Goal: Task Accomplishment & Management: Complete application form

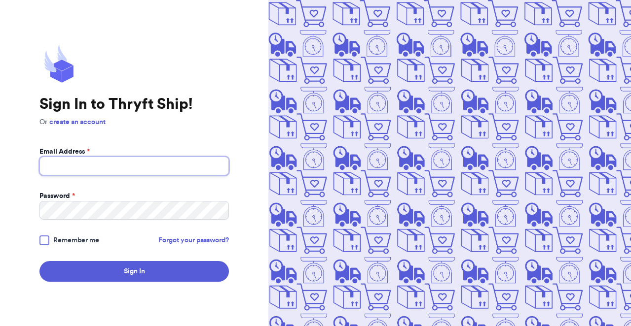
click at [114, 170] on input "Email Address *" at bounding box center [133, 166] width 189 height 19
type input "[EMAIL_ADDRESS][PERSON_NAME][DOMAIN_NAME]"
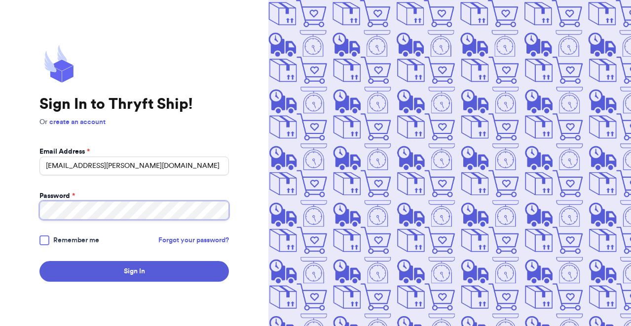
click at [39, 261] on button "Sign In" at bounding box center [133, 271] width 189 height 21
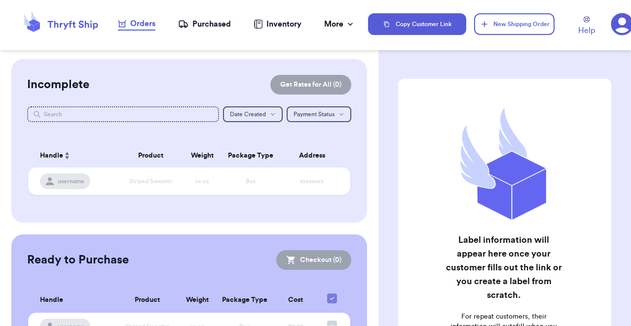
click at [210, 24] on div "Purchased" at bounding box center [204, 24] width 53 height 12
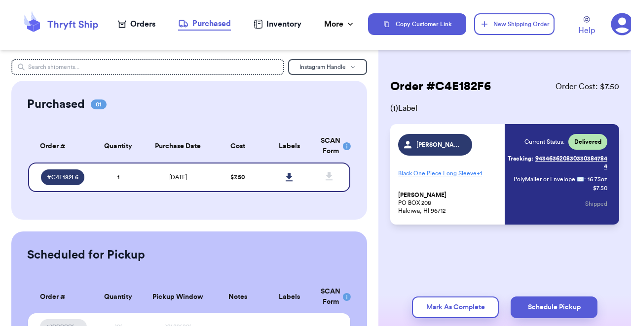
click at [144, 16] on nav "Orders Purchased Inventory More Stats Completed Orders" at bounding box center [236, 24] width 263 height 33
click at [146, 27] on div "Orders" at bounding box center [136, 24] width 37 height 12
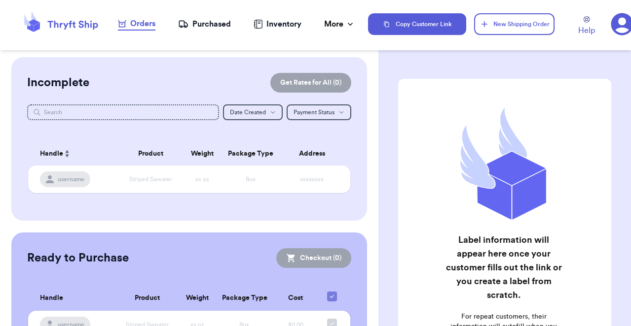
scroll to position [1, 0]
click at [510, 12] on div "Copy Customer Link New Shipping Order Help 1" at bounding box center [499, 24] width 263 height 33
click at [510, 27] on button "New Shipping Order" at bounding box center [514, 24] width 81 height 22
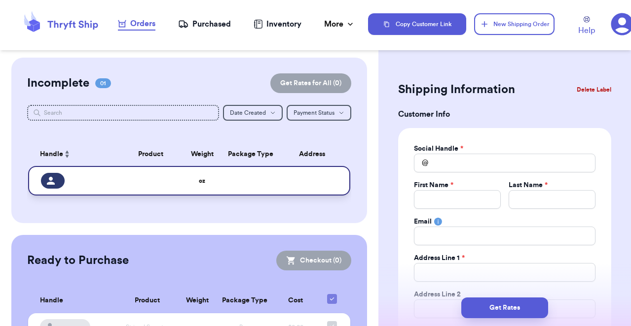
click at [139, 185] on td at bounding box center [150, 181] width 65 height 30
click at [83, 180] on div at bounding box center [77, 181] width 72 height 16
click at [206, 184] on td "oz" at bounding box center [202, 181] width 38 height 30
click at [78, 174] on div at bounding box center [77, 181] width 72 height 16
click at [61, 150] on span "Handle" at bounding box center [51, 154] width 23 height 10
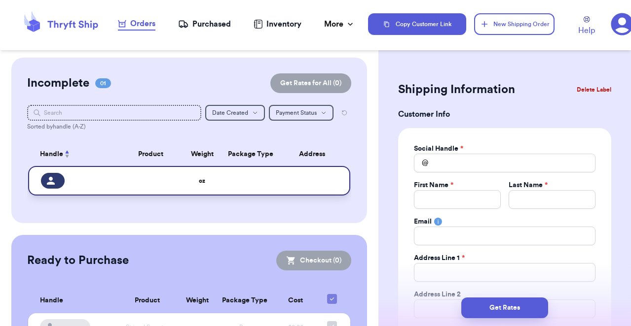
click at [91, 174] on div at bounding box center [77, 181] width 72 height 16
click at [51, 178] on icon at bounding box center [51, 181] width 8 height 8
click at [88, 183] on div at bounding box center [77, 181] width 72 height 16
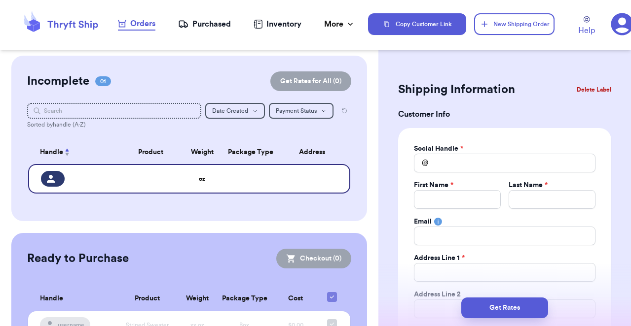
scroll to position [0, 0]
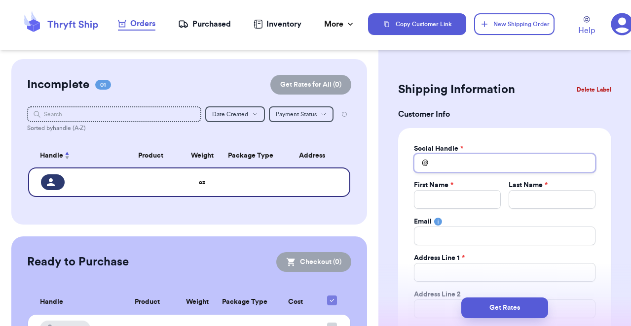
click at [475, 163] on input "Total Amount Paid" at bounding box center [504, 163] width 181 height 19
type input "a"
type input "ap"
type input "app"
type input "appr"
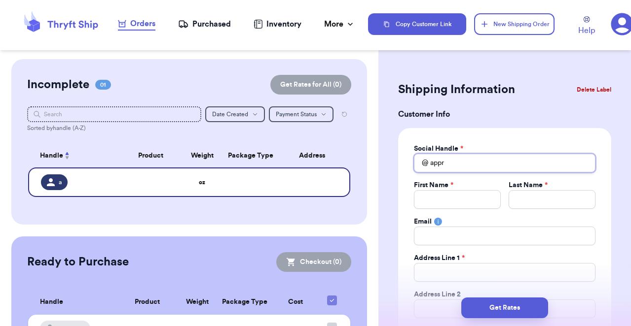
type input "appre"
type input "apprec"
type input "appreci"
type input "apprecia"
type input "appreciat"
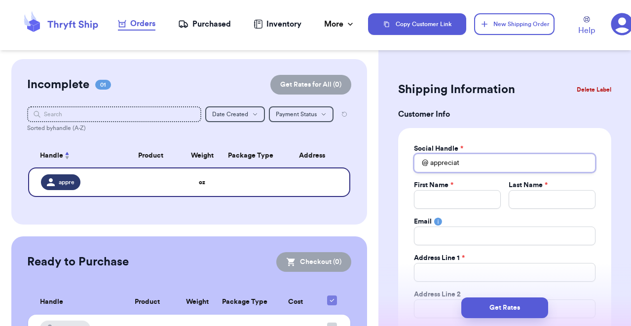
type input "appreciate"
type input "appreciateu"
type input "appreciateum"
type input "appreciateumy"
type input "appreciateumya"
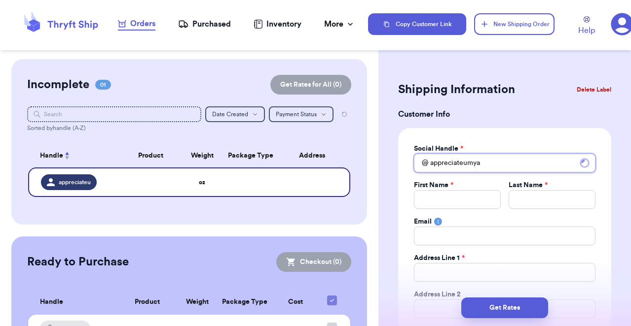
type input "appreciateumyah"
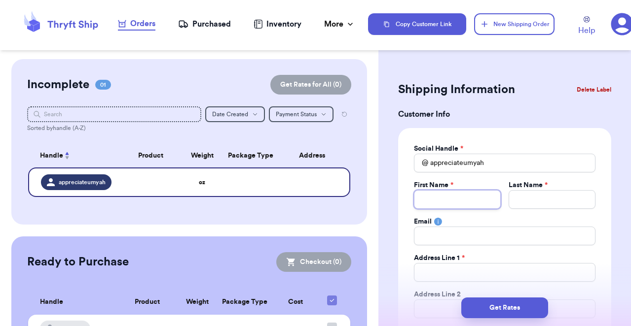
click at [454, 201] on input "Total Amount Paid" at bounding box center [457, 199] width 87 height 19
type input "S"
type input "So"
type input "Soo"
type input "Sooh"
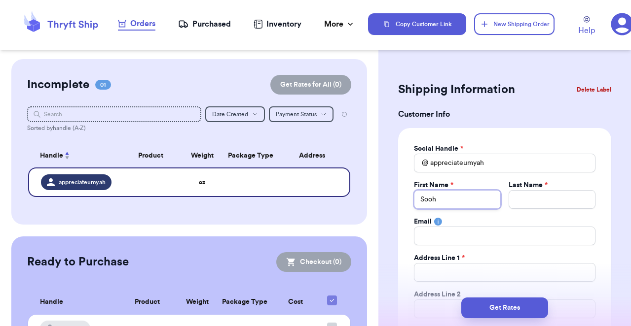
type input "Soohy"
type input "Soohyu"
type input "Soohyun"
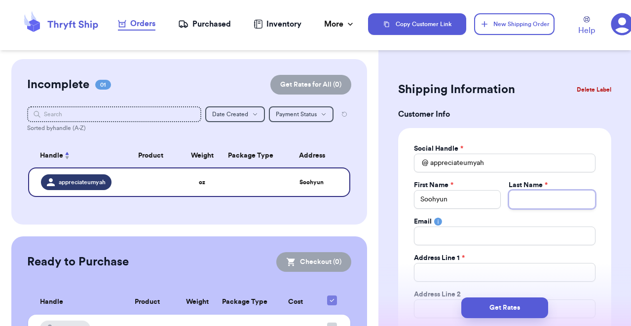
type input "J"
type input "Je"
type input "Jeo"
type input "Jeon"
type input "Jeong"
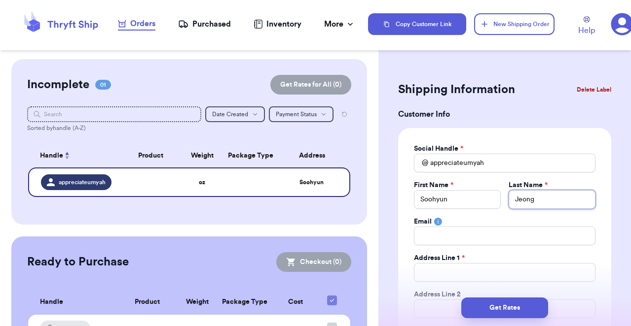
type input "Jeong"
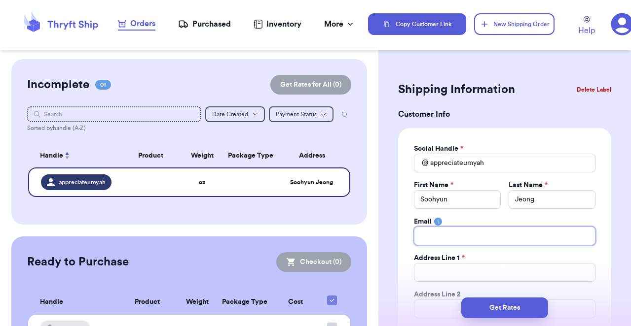
click at [474, 240] on input "Total Amount Paid" at bounding box center [504, 236] width 181 height 19
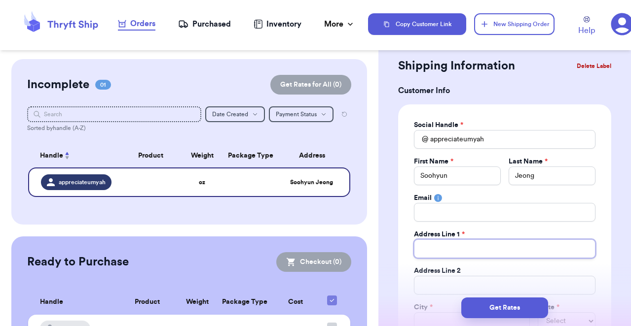
click at [459, 243] on input "Total Amount Paid" at bounding box center [504, 249] width 181 height 19
type input "1"
type input "11"
type input "114"
type input "1144"
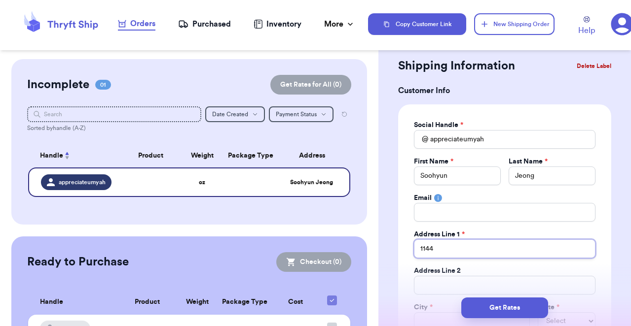
type input "1144"
type input "1144 D"
type input "1144 De"
type input "1144 Del"
type input "1144 [PERSON_NAME]"
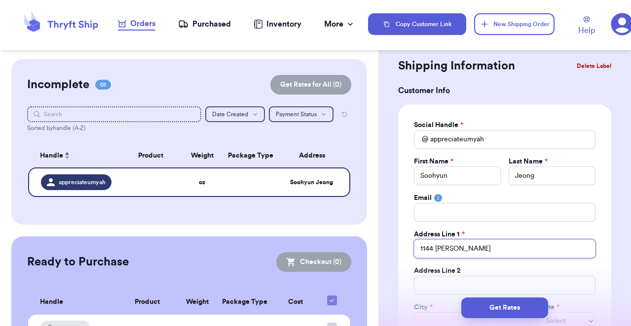
type input "1144 [PERSON_NAME]"
type input "1144 [PERSON_NAME] V"
type input "1144 [PERSON_NAME] Vi"
type input "1144 [PERSON_NAME] Vie"
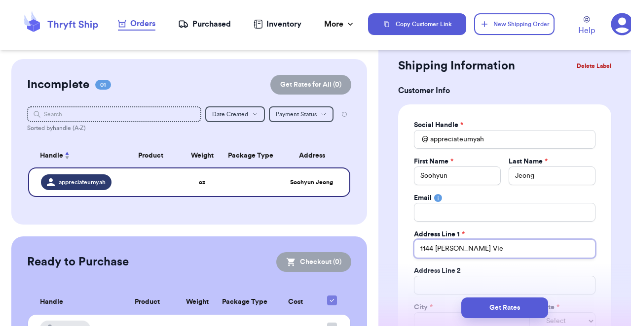
type input "1144 [PERSON_NAME] View"
type input "1144 [PERSON_NAME] View P"
type input "1144 [PERSON_NAME] View Po"
type input "1144 [PERSON_NAME] View Poi"
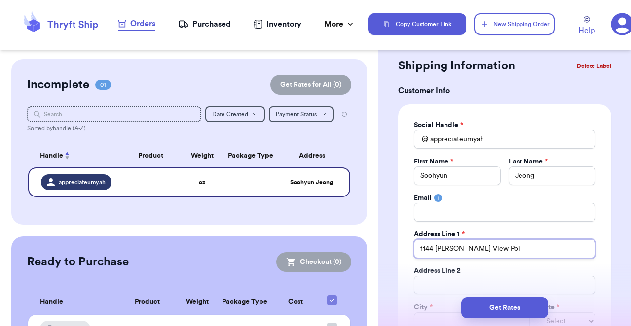
type input "1144 [PERSON_NAME] View Poin"
type input "1144 [PERSON_NAME][GEOGRAPHIC_DATA]"
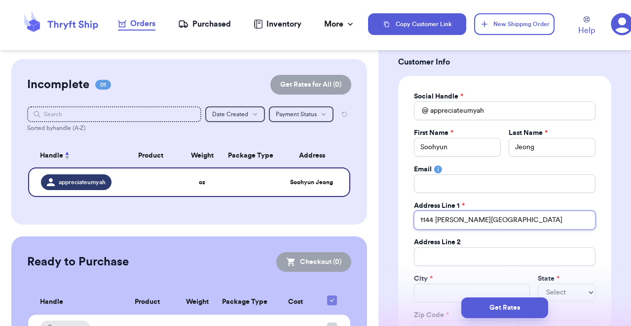
scroll to position [97, 0]
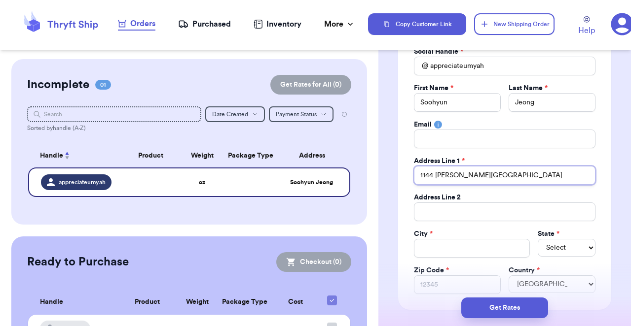
type input "1144 [PERSON_NAME][GEOGRAPHIC_DATA]"
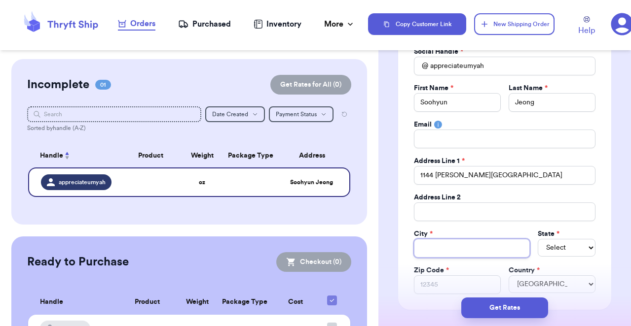
click at [460, 247] on input "Total Amount Paid" at bounding box center [471, 248] width 115 height 19
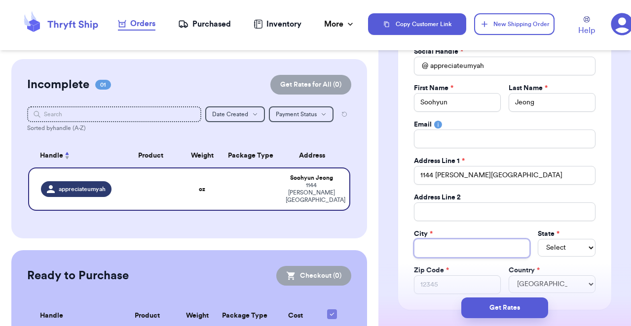
type input "V"
type input "Vi"
type input "Vis"
type input "Visa"
type input "Vis"
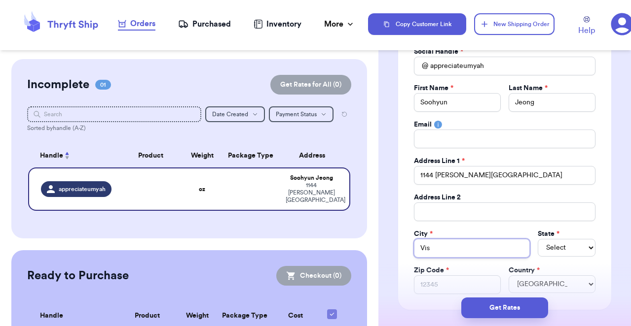
type input "Vist"
type input "Vista"
click at [574, 248] on select "Select AL AK AZ AR CA CO [GEOGRAPHIC_DATA] DE DC [GEOGRAPHIC_DATA] [GEOGRAPHIC_…" at bounding box center [566, 248] width 58 height 18
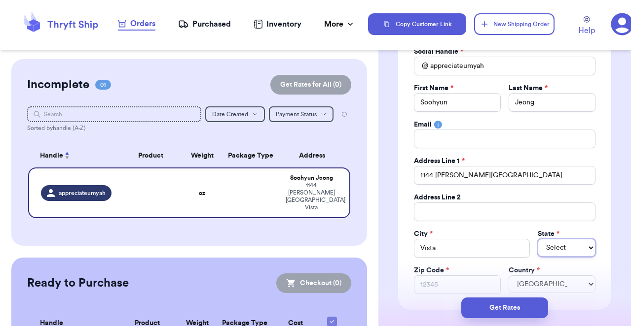
select select "CA"
click at [475, 281] on input "Zip Code *" at bounding box center [457, 285] width 87 height 19
type input "9"
type input "92"
type input "920"
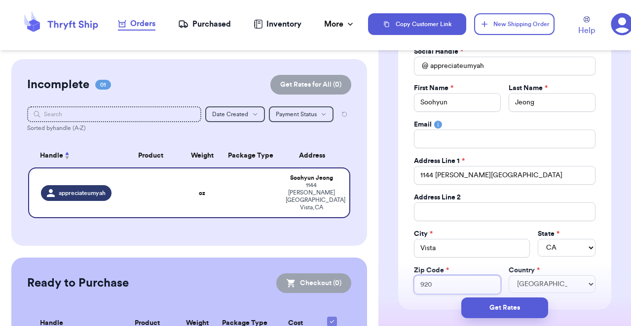
type input "9208"
type input "92084"
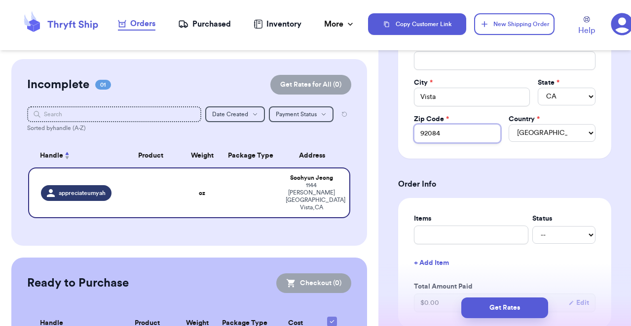
scroll to position [249, 0]
type input "92084"
click at [503, 235] on input "text" at bounding box center [471, 234] width 114 height 19
type input "K"
type input "KE"
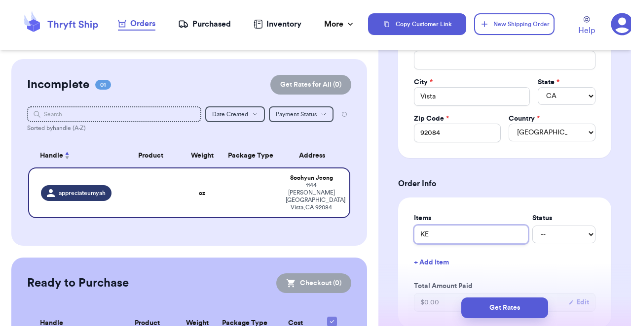
type input "KEa"
type input "[PERSON_NAME]"
type input "KEalp"
type input "[PERSON_NAME]"
type input "KEa"
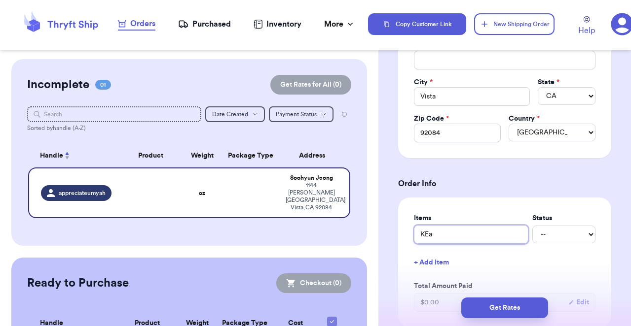
type input "KE"
type input "K"
type input "Ke"
type input "Kea"
type input "[PERSON_NAME]"
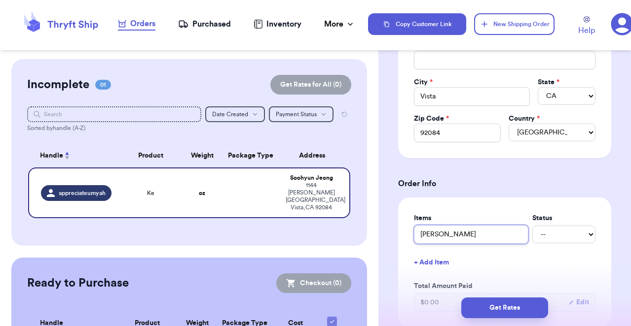
type input "Kealo"
type input "Kealop"
type input "Kealopi"
type input "Kealopik"
type input "Kealopiko"
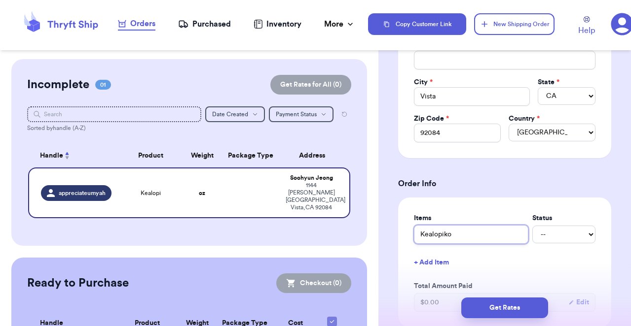
type input "Kealopiko"
type input "Kealopiko m"
type input "Kealopiko me"
type input "Kealopiko men"
type input "Kealopiko mens"
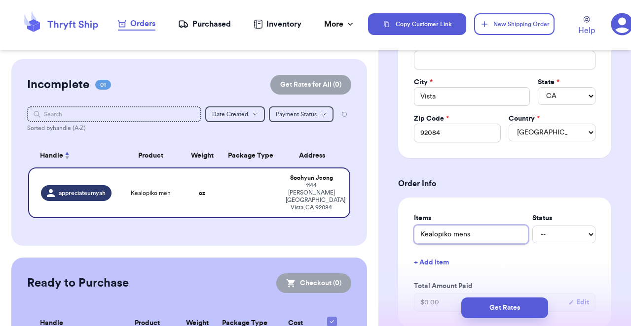
type input "Kealopiko mens"
click at [585, 237] on select "-- Paid Owes" at bounding box center [563, 235] width 63 height 18
select select "paid"
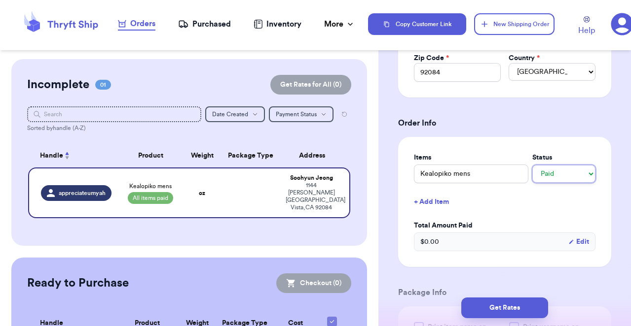
scroll to position [310, 0]
click at [450, 241] on div "$ 0.00 Edit" at bounding box center [504, 241] width 181 height 19
click at [439, 241] on div "$ 0.00 Edit" at bounding box center [504, 241] width 181 height 19
click at [578, 246] on button "Edit" at bounding box center [578, 242] width 21 height 10
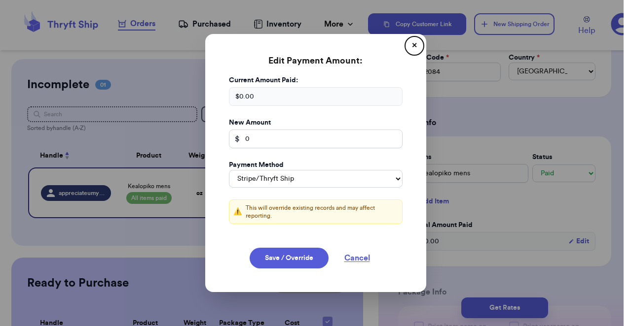
click at [285, 92] on div "$ 0.00" at bounding box center [316, 96] width 174 height 19
click at [282, 139] on input "0" at bounding box center [316, 139] width 174 height 19
type input "55"
click at [283, 182] on select "Stripe/Thryft Ship Venmo Cash App PayPal Zelle Cash Other" at bounding box center [316, 179] width 174 height 18
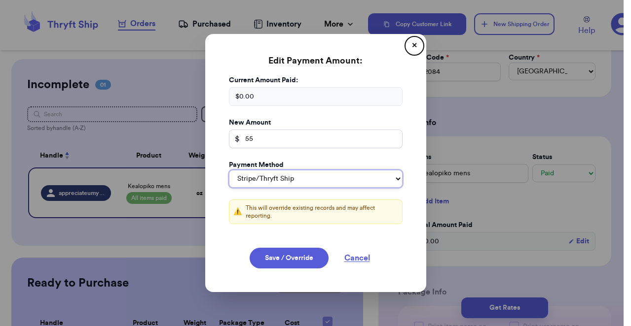
select select "venmo"
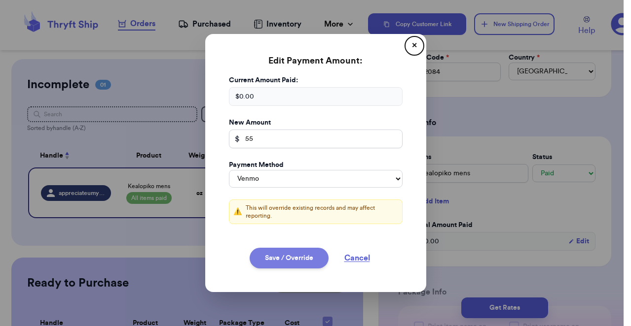
click at [294, 259] on button "Save / Override" at bounding box center [289, 258] width 79 height 21
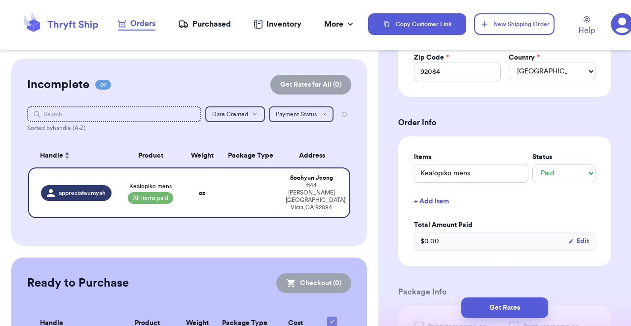
type input "55"
select select "venmo"
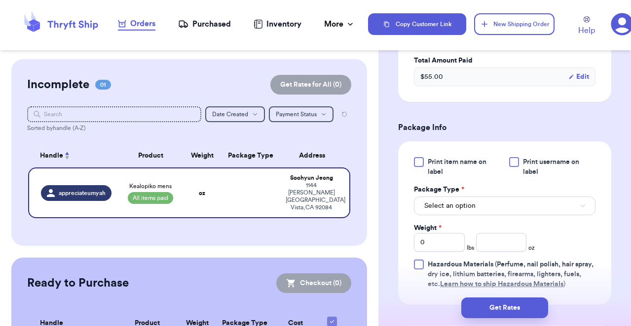
scroll to position [507, 0]
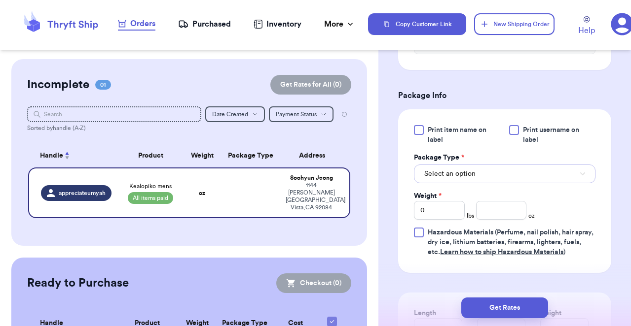
click at [478, 177] on button "Select an option" at bounding box center [504, 174] width 181 height 19
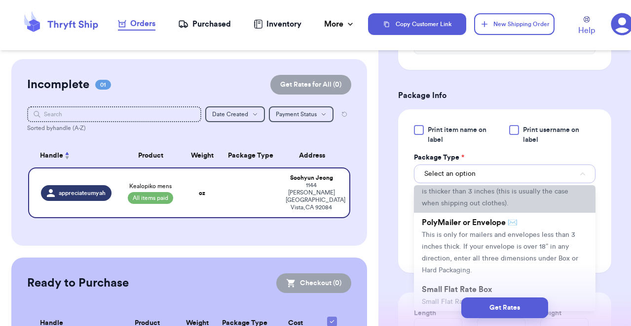
scroll to position [48, 0]
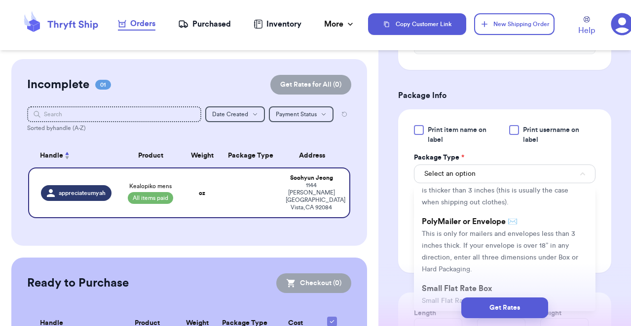
click at [456, 240] on li "PolyMailer or Envelope ✉️ This is only for mailers and envelopes less than 3 in…" at bounding box center [504, 245] width 181 height 67
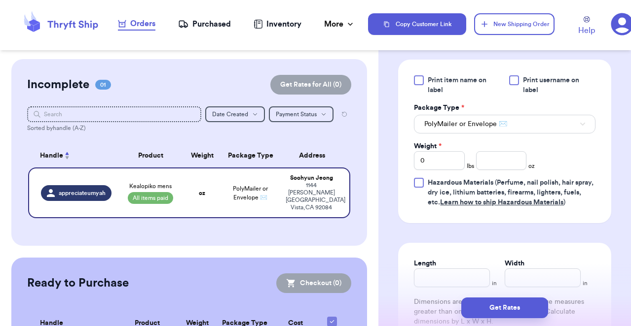
scroll to position [555, 0]
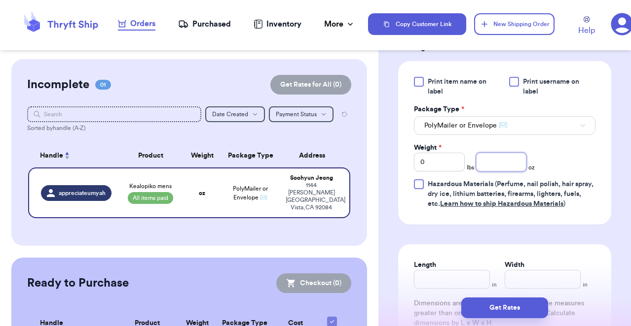
click at [505, 163] on input "number" at bounding box center [501, 162] width 51 height 19
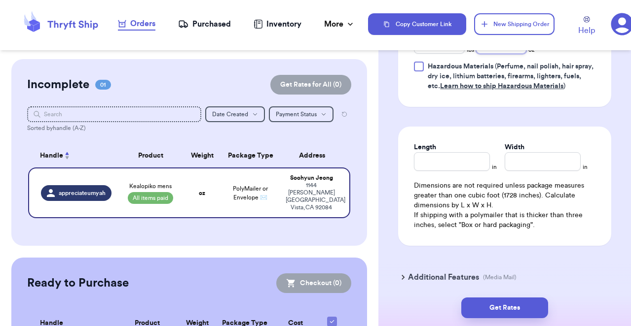
scroll to position [715, 0]
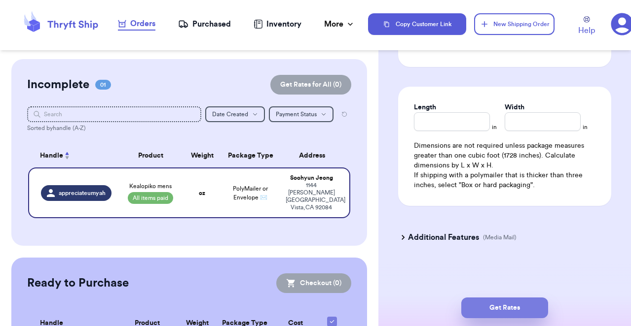
type input "4.9"
click at [501, 307] on button "Get Rates" at bounding box center [504, 308] width 87 height 21
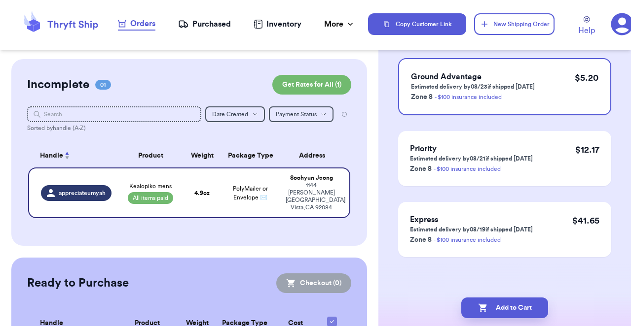
scroll to position [0, 0]
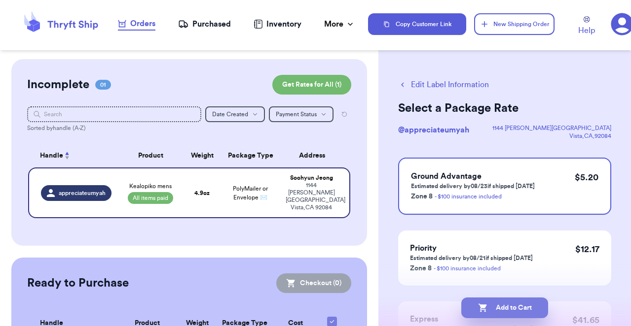
click at [514, 311] on button "Add to Cart" at bounding box center [504, 308] width 87 height 21
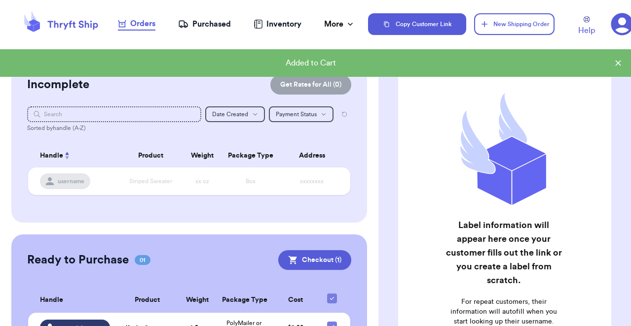
scroll to position [55, 0]
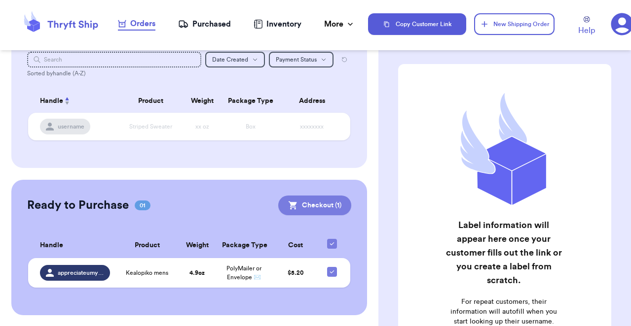
click at [309, 209] on button "Checkout ( 1 )" at bounding box center [314, 206] width 73 height 20
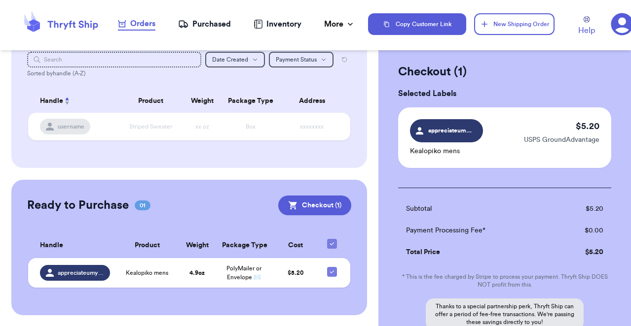
scroll to position [124, 0]
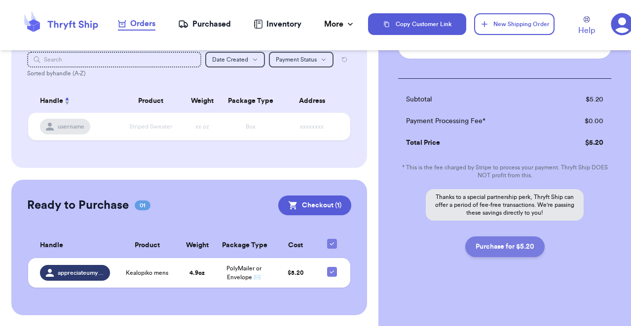
click at [516, 251] on button "Purchase for $5.20" at bounding box center [504, 247] width 79 height 21
checkbox input "false"
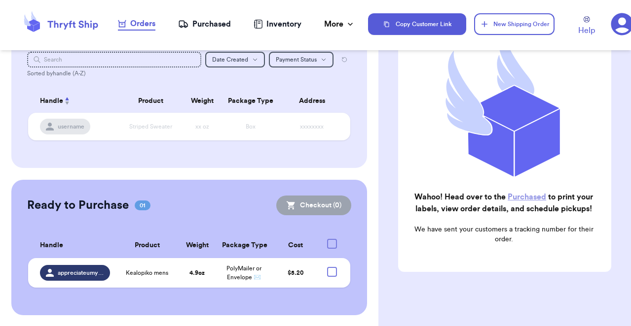
checkbox input "true"
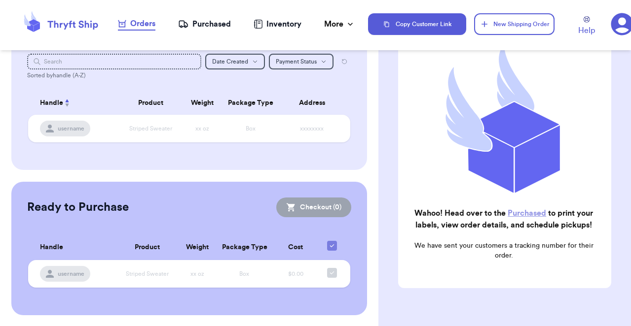
scroll to position [0, 0]
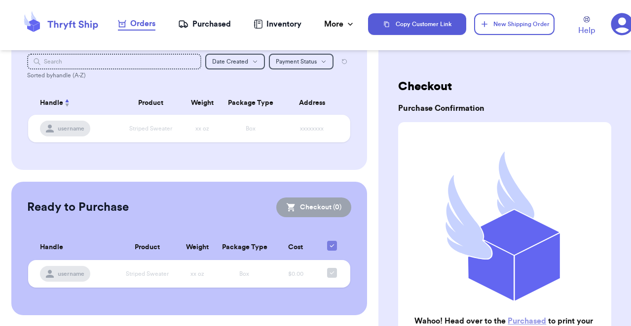
click at [219, 19] on div "Purchased" at bounding box center [204, 24] width 53 height 12
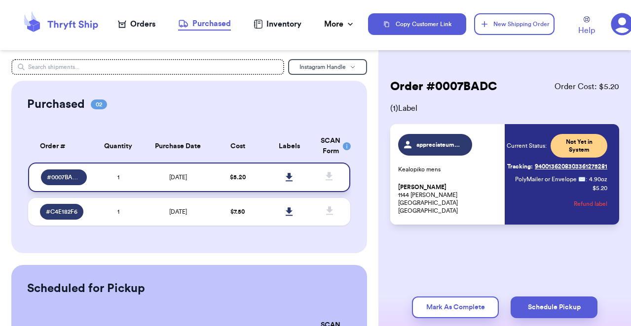
click at [286, 176] on icon at bounding box center [289, 177] width 7 height 8
